Goal: Task Accomplishment & Management: Manage account settings

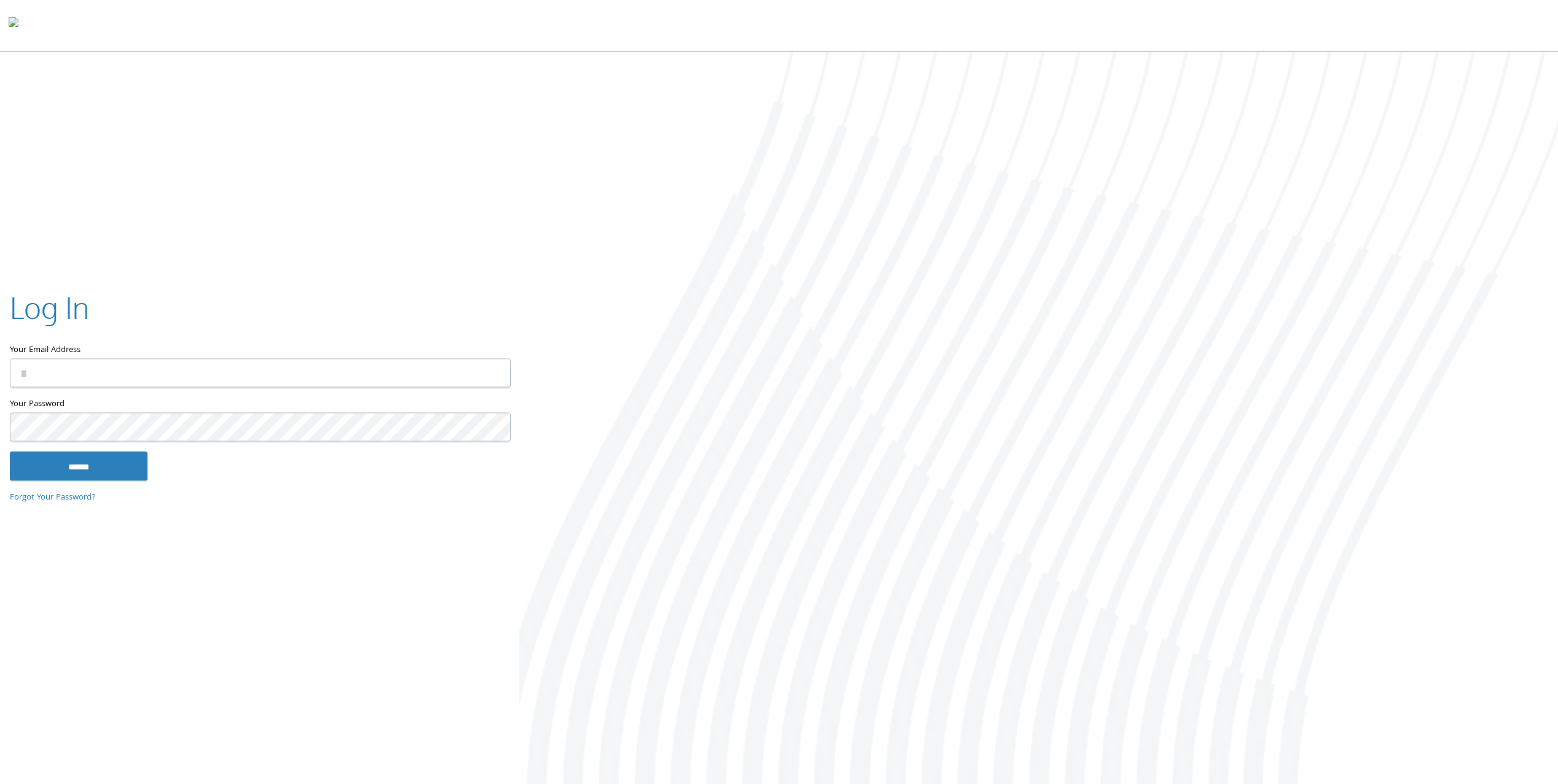
click at [120, 383] on input "Your Email Address" at bounding box center [260, 374] width 501 height 29
type input "**********"
click at [118, 463] on input "******" at bounding box center [79, 466] width 137 height 30
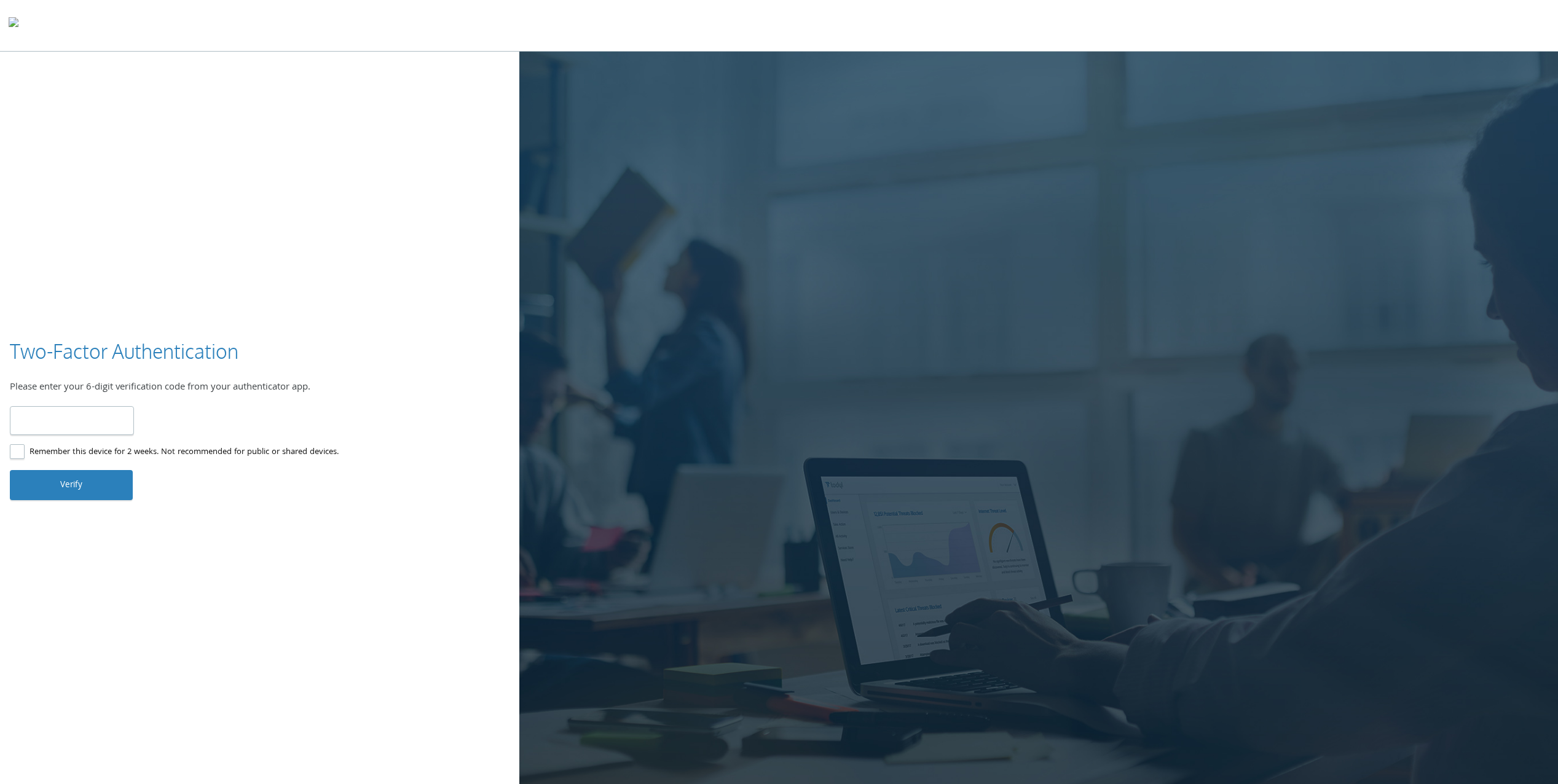
type input "******"
